Goal: Task Accomplishment & Management: Use online tool/utility

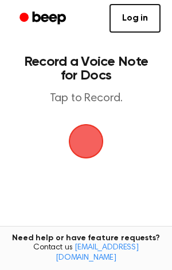
click at [96, 144] on span "button" at bounding box center [86, 141] width 32 height 32
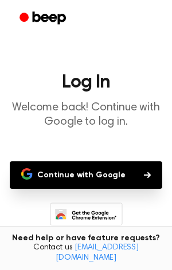
scroll to position [81, 0]
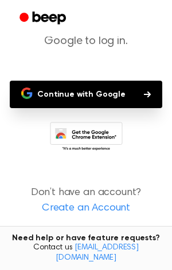
click at [94, 211] on link "Create an Account" at bounding box center [85, 208] width 149 height 15
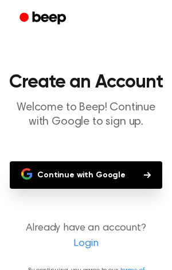
click at [91, 243] on link "Login" at bounding box center [85, 243] width 149 height 15
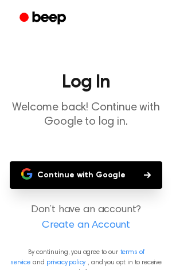
click at [88, 172] on button "Continue with Google" at bounding box center [86, 174] width 152 height 27
click at [144, 175] on icon "button" at bounding box center [147, 175] width 7 height 6
click at [57, 211] on p "Don’t have an account? Create an Account" at bounding box center [85, 218] width 153 height 31
click at [62, 233] on link "Create an Account" at bounding box center [85, 225] width 149 height 15
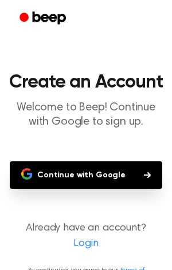
click at [77, 244] on link "Login" at bounding box center [85, 243] width 149 height 15
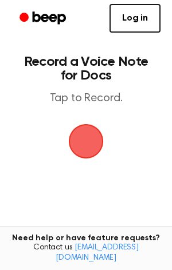
click at [80, 138] on span "button" at bounding box center [86, 141] width 32 height 32
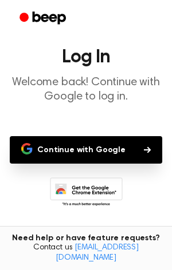
scroll to position [81, 0]
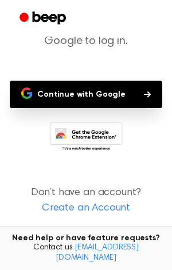
click at [111, 208] on link "Create an Account" at bounding box center [85, 208] width 149 height 15
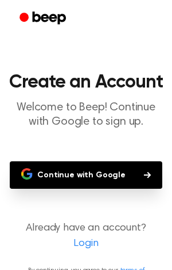
click at [96, 236] on link "Login" at bounding box center [85, 243] width 149 height 15
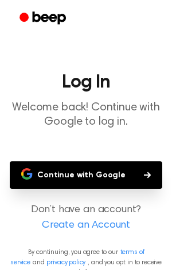
click at [96, 236] on main "Log In Welcome back! Continue with Google to log in. Continue with Google Don’t…" at bounding box center [86, 143] width 172 height 287
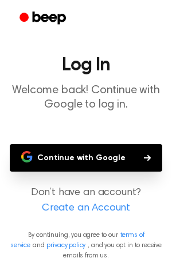
scroll to position [15, 0]
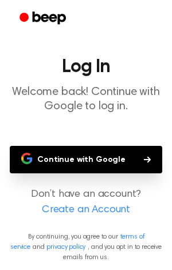
click at [82, 188] on p "Don’t have an account? Create an Account" at bounding box center [85, 202] width 153 height 31
click at [84, 206] on link "Create an Account" at bounding box center [85, 210] width 149 height 15
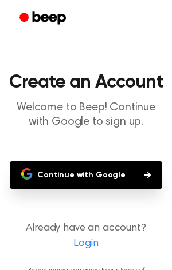
click at [86, 249] on link "Login" at bounding box center [85, 243] width 149 height 15
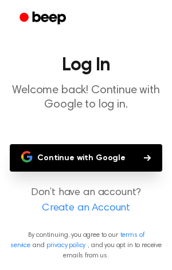
scroll to position [15, 0]
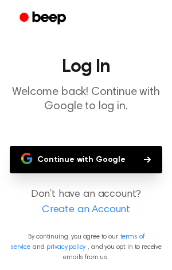
click at [120, 155] on button "Continue with Google" at bounding box center [86, 159] width 152 height 27
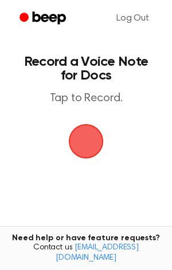
click at [74, 136] on span "button" at bounding box center [86, 141] width 32 height 32
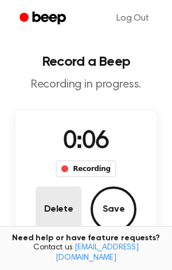
click at [62, 213] on button "Delete" at bounding box center [58, 210] width 46 height 46
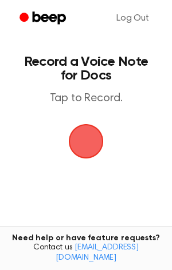
click at [76, 152] on span "button" at bounding box center [86, 141] width 32 height 32
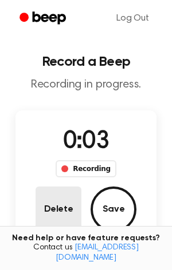
click at [65, 217] on button "Delete" at bounding box center [58, 210] width 46 height 46
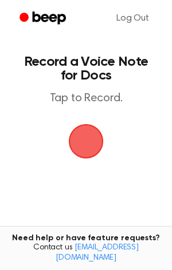
click at [87, 146] on span "button" at bounding box center [86, 141] width 32 height 32
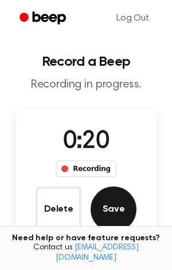
click at [96, 200] on button "Save" at bounding box center [113, 210] width 46 height 46
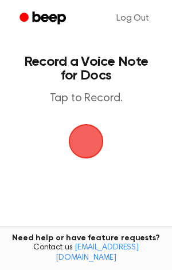
click at [80, 138] on span "button" at bounding box center [86, 141] width 35 height 35
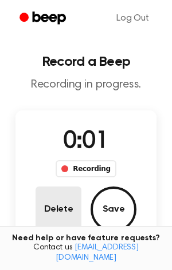
click at [53, 209] on button "Delete" at bounding box center [58, 210] width 46 height 46
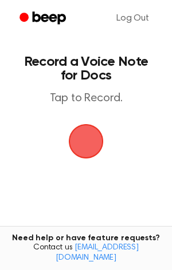
click at [74, 154] on span "button" at bounding box center [86, 141] width 37 height 37
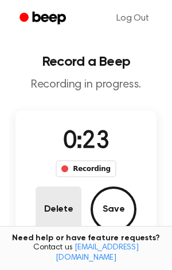
click at [65, 201] on button "Delete" at bounding box center [58, 210] width 46 height 46
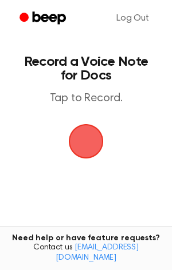
click at [83, 144] on span "button" at bounding box center [86, 141] width 35 height 35
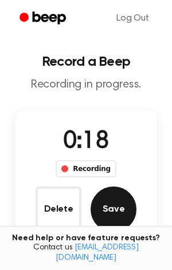
click at [112, 189] on button "Save" at bounding box center [113, 210] width 46 height 46
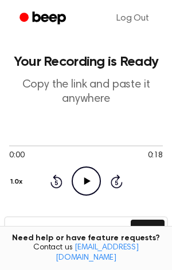
click at [110, 189] on div "Rewind 5 seconds Play Audio Skip 5 seconds" at bounding box center [86, 180] width 73 height 29
click at [93, 188] on icon "Play Audio" at bounding box center [86, 180] width 29 height 29
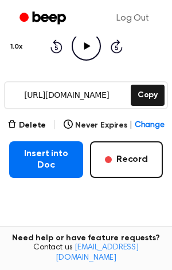
scroll to position [142, 0]
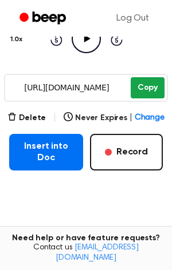
click at [146, 89] on button "Copy" at bounding box center [147, 87] width 34 height 21
